Goal: Task Accomplishment & Management: Use online tool/utility

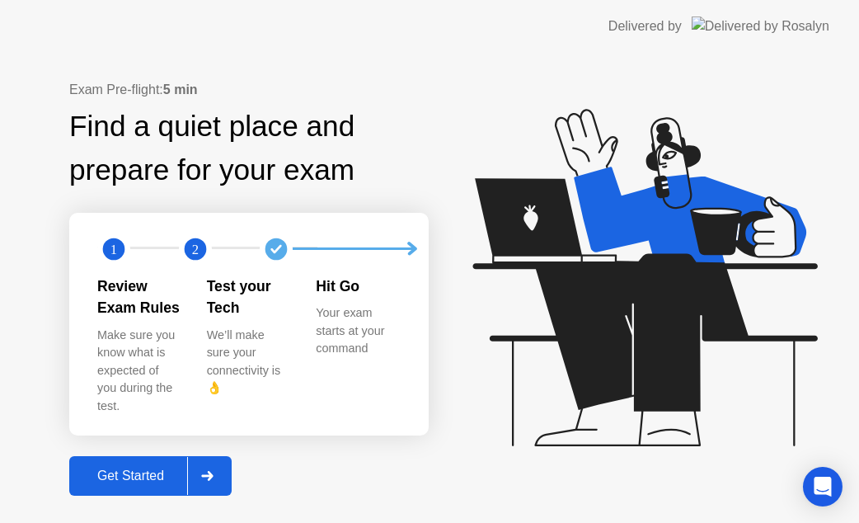
click at [185, 468] on div "Get Started" at bounding box center [130, 475] width 113 height 15
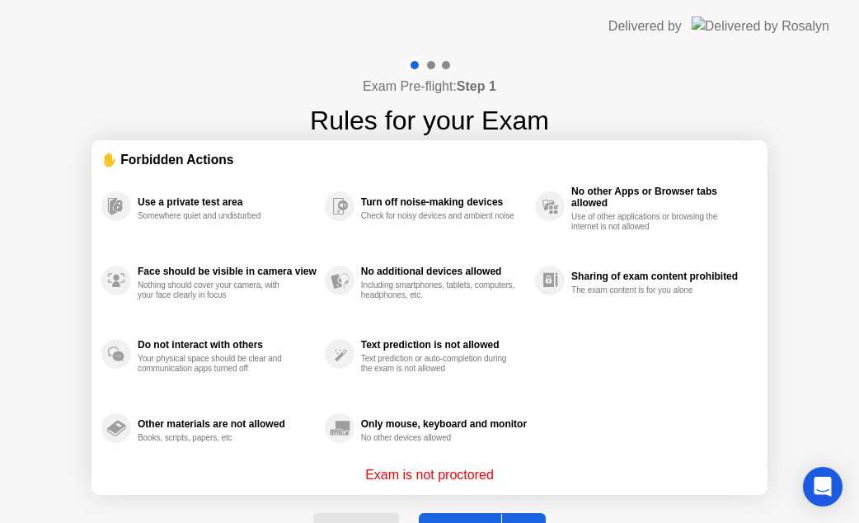
click at [454, 514] on button "Got it" at bounding box center [482, 533] width 127 height 40
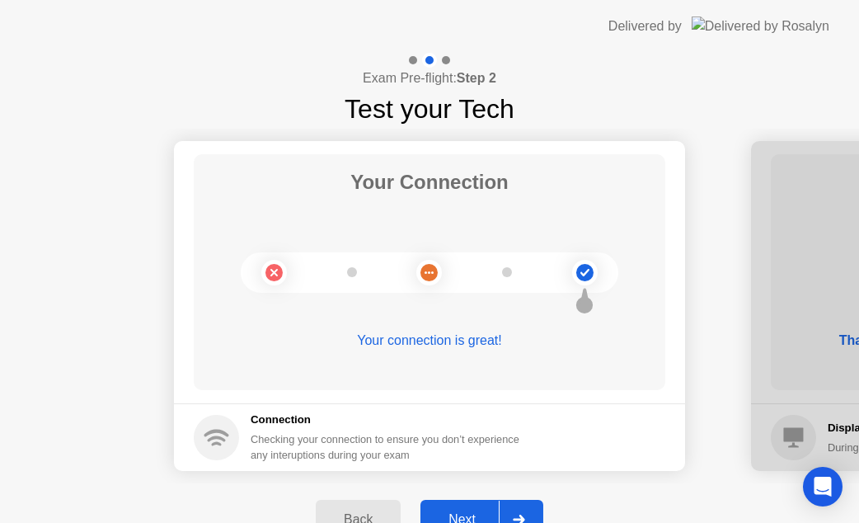
click at [470, 512] on div "Next" at bounding box center [461, 519] width 73 height 15
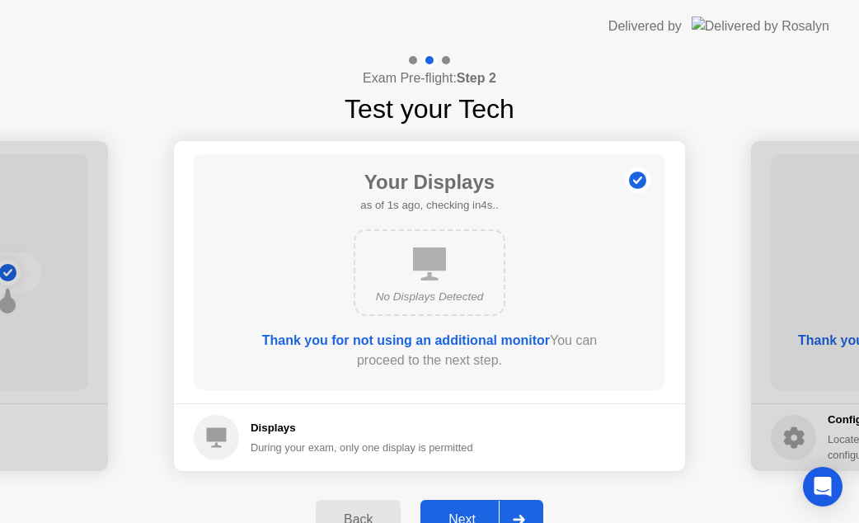
click at [448, 512] on div "Next" at bounding box center [461, 519] width 73 height 15
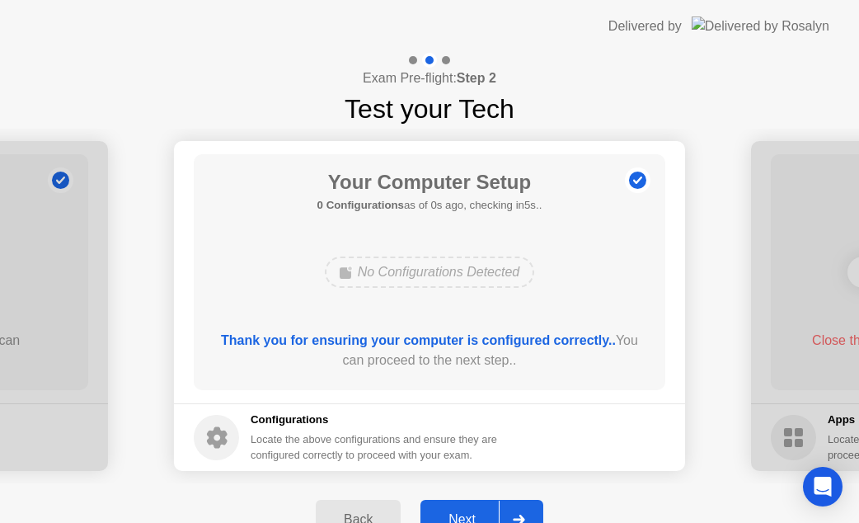
click at [448, 512] on div "Next" at bounding box center [461, 519] width 73 height 15
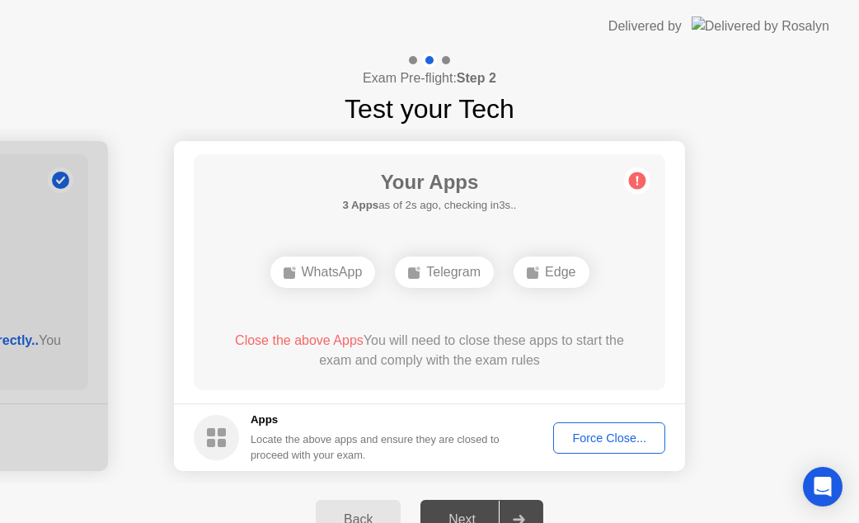
click at [636, 439] on div "Force Close..." at bounding box center [609, 437] width 101 height 13
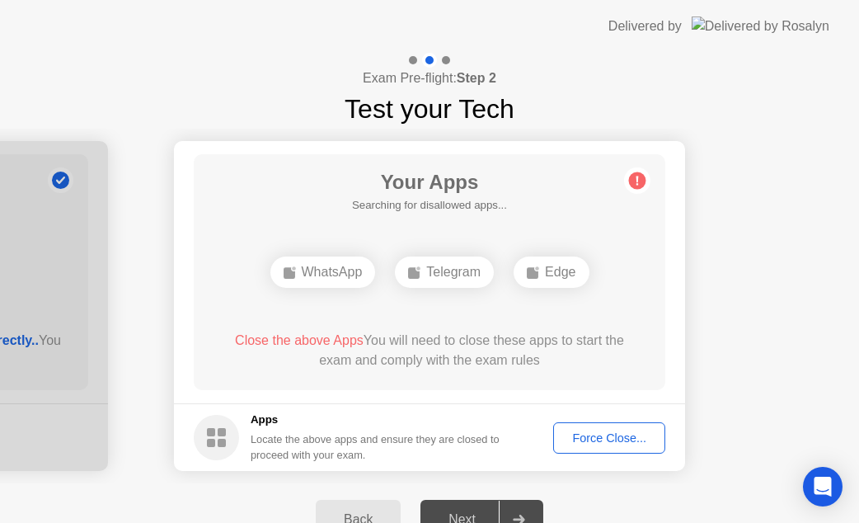
click at [605, 431] on div "Force Close..." at bounding box center [609, 437] width 101 height 13
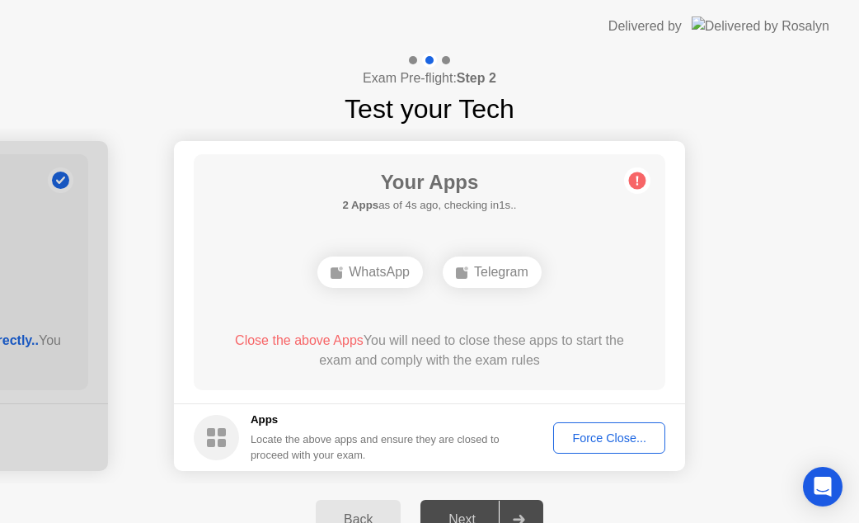
click at [600, 424] on button "Force Close..." at bounding box center [609, 437] width 112 height 31
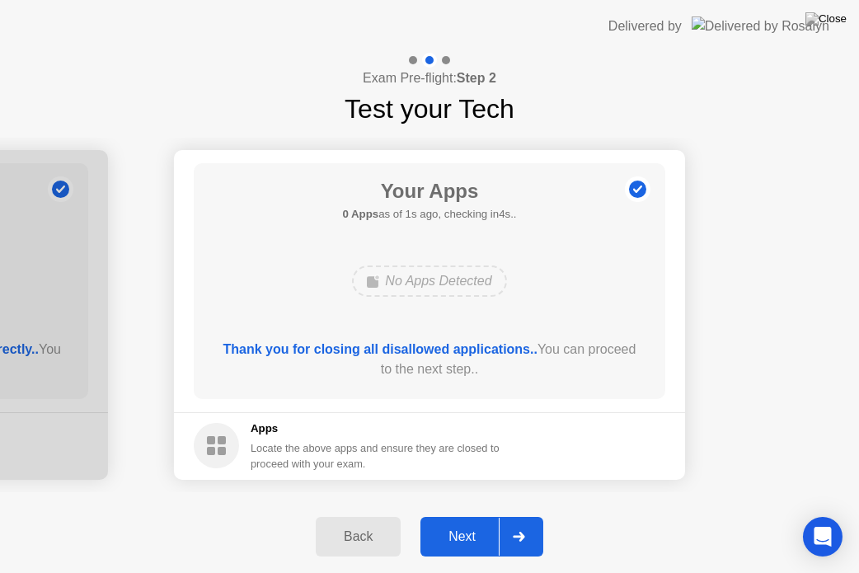
click at [452, 522] on div "Next" at bounding box center [461, 536] width 73 height 15
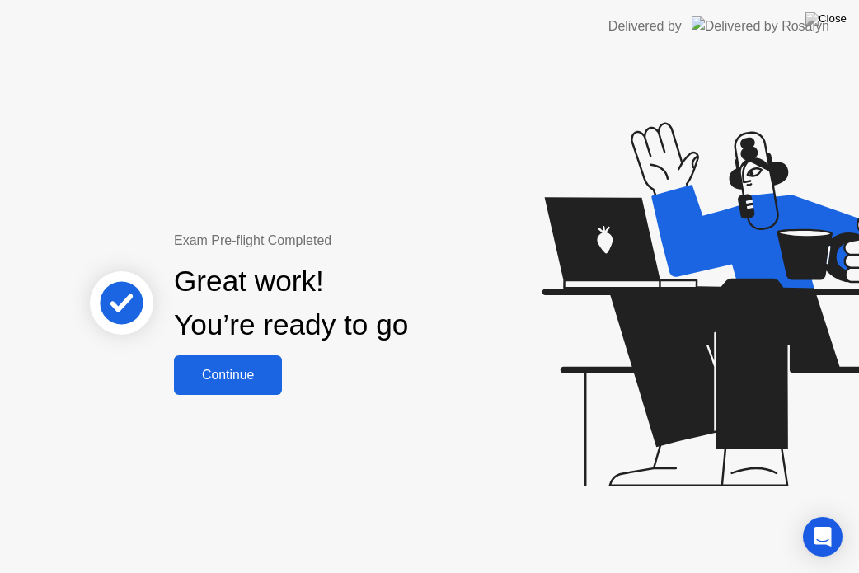
click at [213, 380] on div "Continue" at bounding box center [228, 375] width 98 height 15
